Goal: Task Accomplishment & Management: Manage account settings

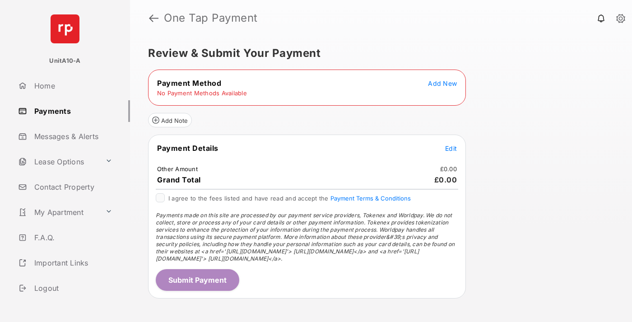
click at [443, 83] on span "Add New" at bounding box center [442, 83] width 29 height 8
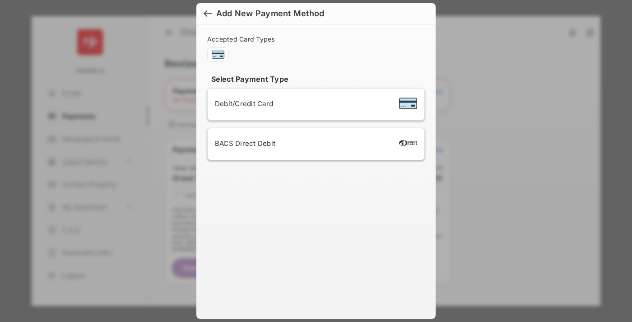
click at [242, 103] on span "Debit/Credit Card" at bounding box center [244, 103] width 58 height 9
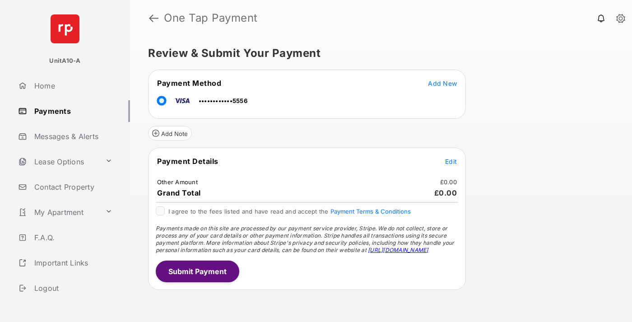
click at [451, 161] on span "Edit" at bounding box center [451, 162] width 12 height 8
